Goal: Check status

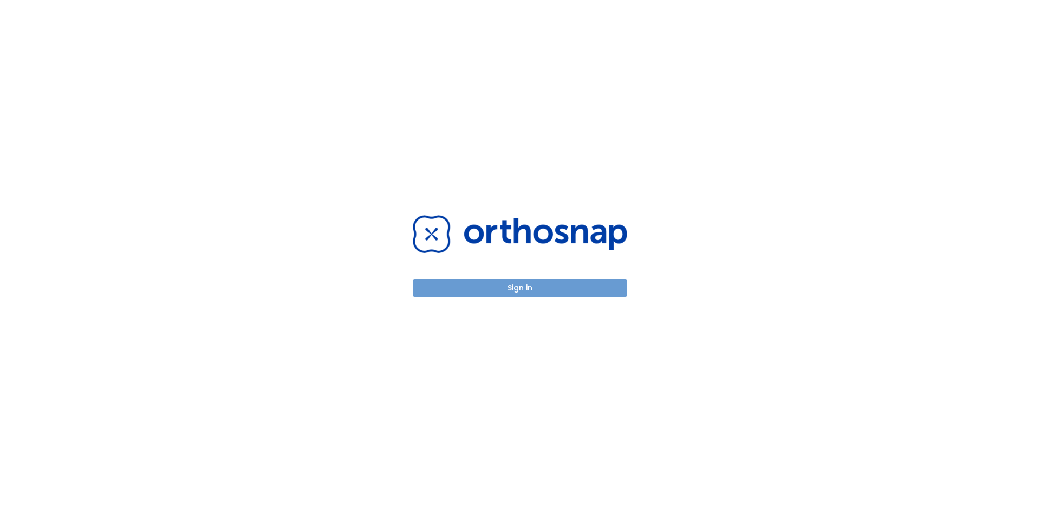
click at [478, 290] on button "Sign in" at bounding box center [520, 288] width 214 height 18
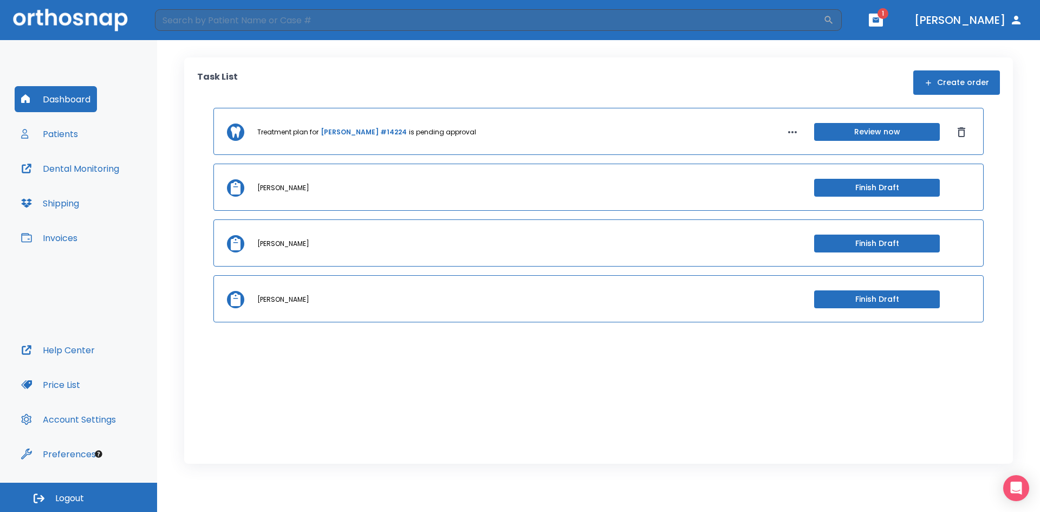
click at [67, 135] on button "Patients" at bounding box center [50, 134] width 70 height 26
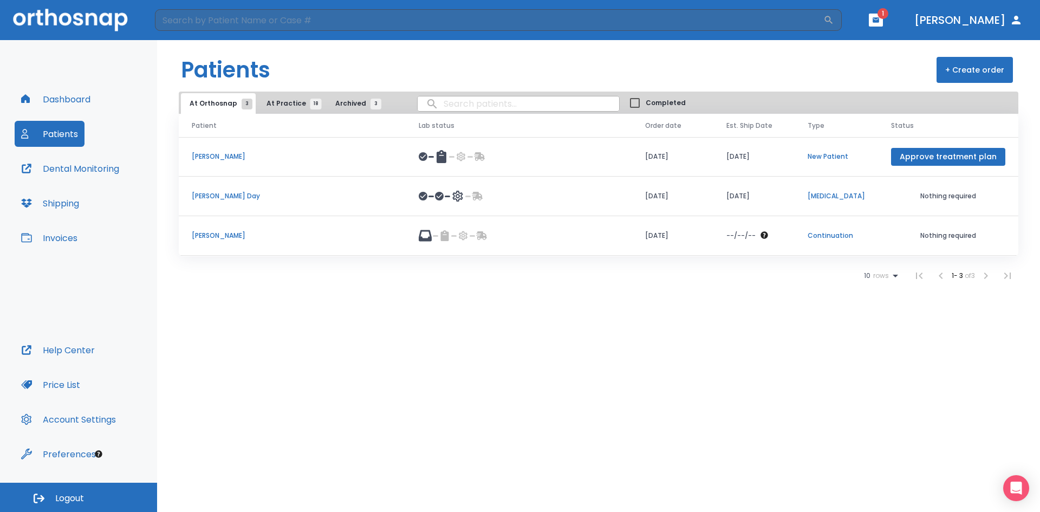
click at [406, 236] on td at bounding box center [519, 236] width 227 height 40
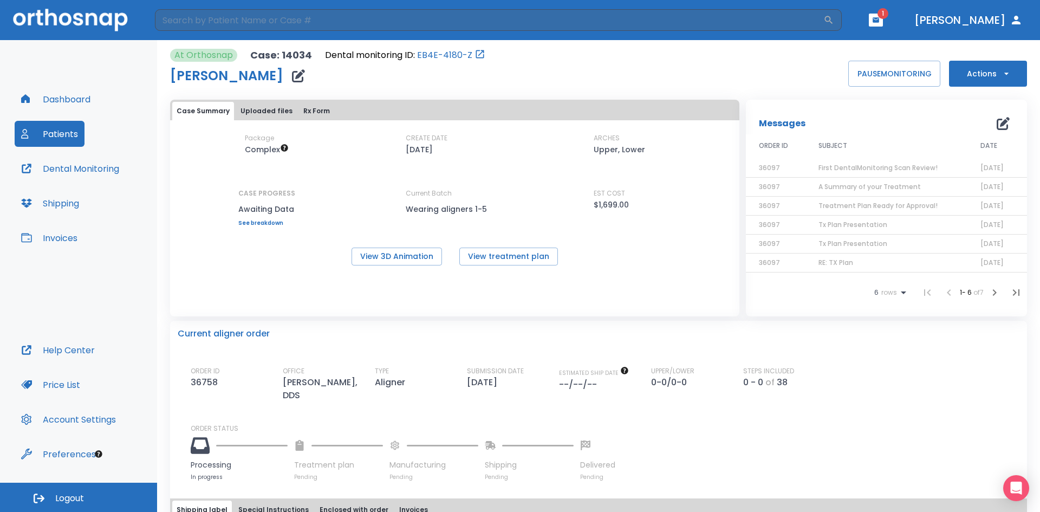
click at [989, 70] on button "Actions" at bounding box center [988, 74] width 78 height 26
click at [772, 86] on div at bounding box center [520, 256] width 1040 height 512
click at [1001, 72] on icon "button" at bounding box center [1006, 73] width 11 height 11
drag, startPoint x: 1035, startPoint y: 95, endPoint x: 1022, endPoint y: 203, distance: 108.6
click at [1022, 203] on div at bounding box center [520, 256] width 1040 height 512
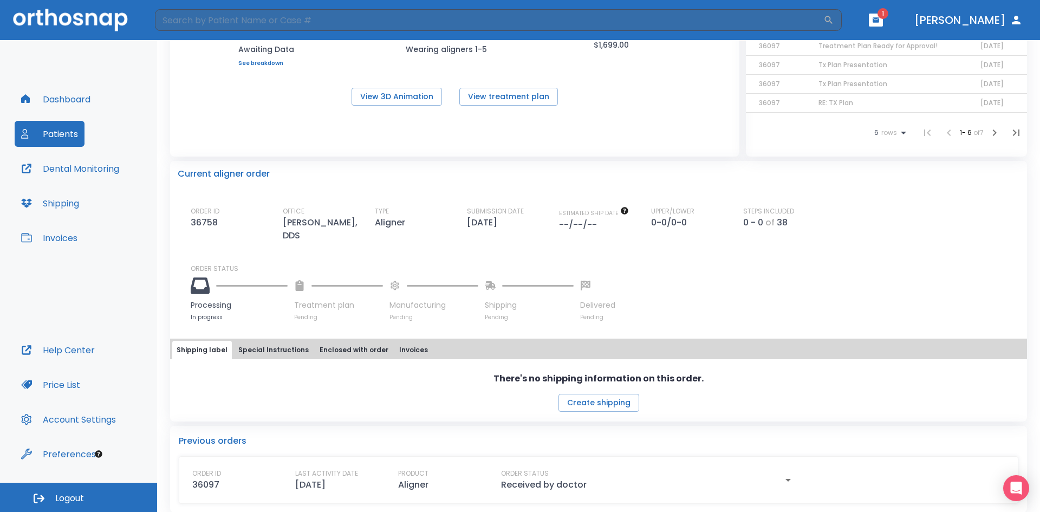
scroll to position [169, 0]
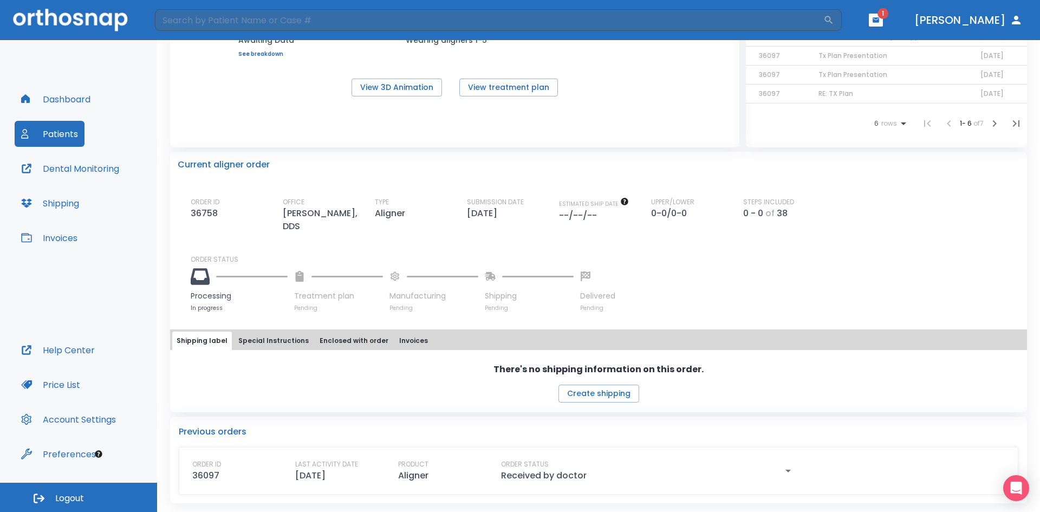
click at [280, 344] on button "Special Instructions" at bounding box center [273, 340] width 79 height 18
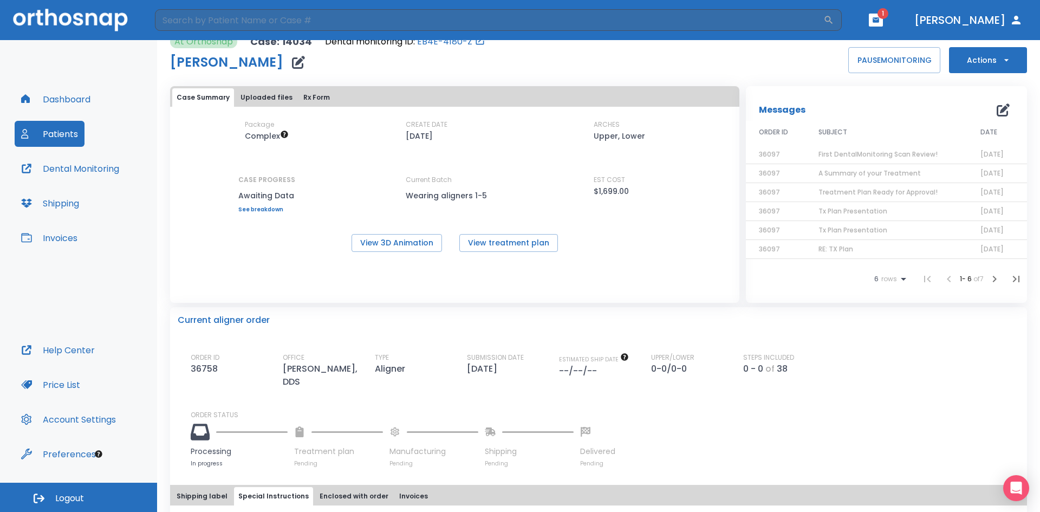
scroll to position [0, 0]
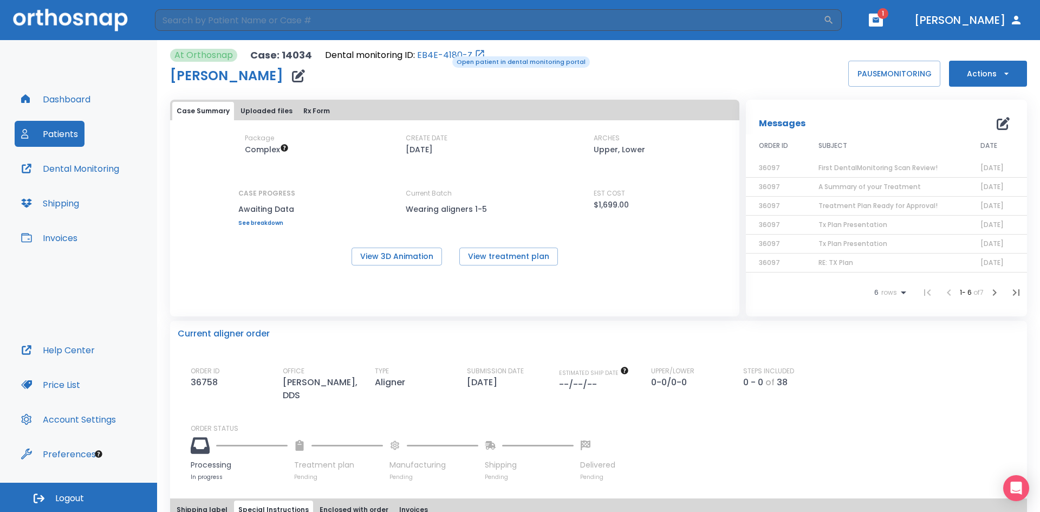
click at [444, 55] on link "EB4E-4180-Z" at bounding box center [444, 55] width 55 height 13
